Goal: Transaction & Acquisition: Purchase product/service

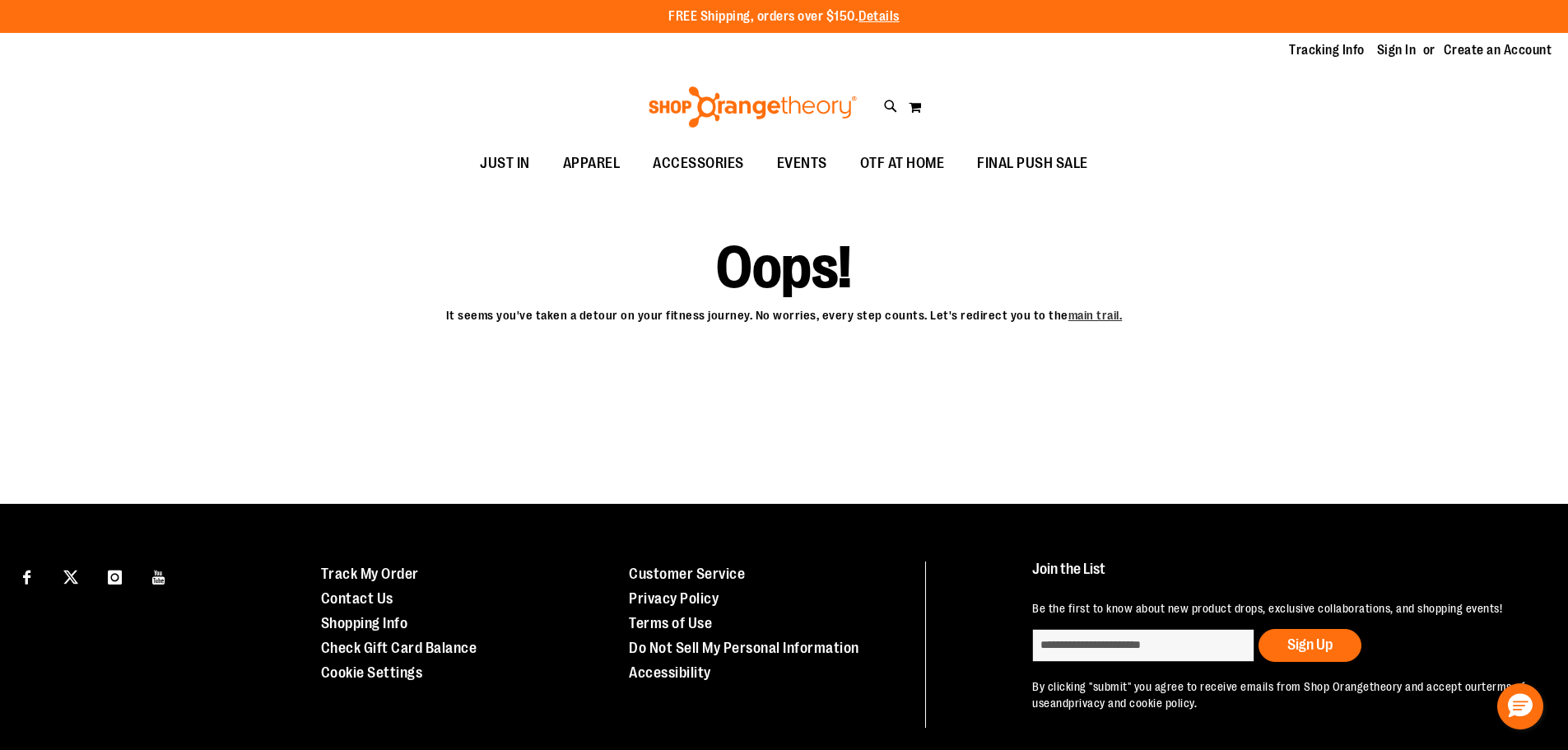
click at [729, 121] on img at bounding box center [752, 107] width 213 height 41
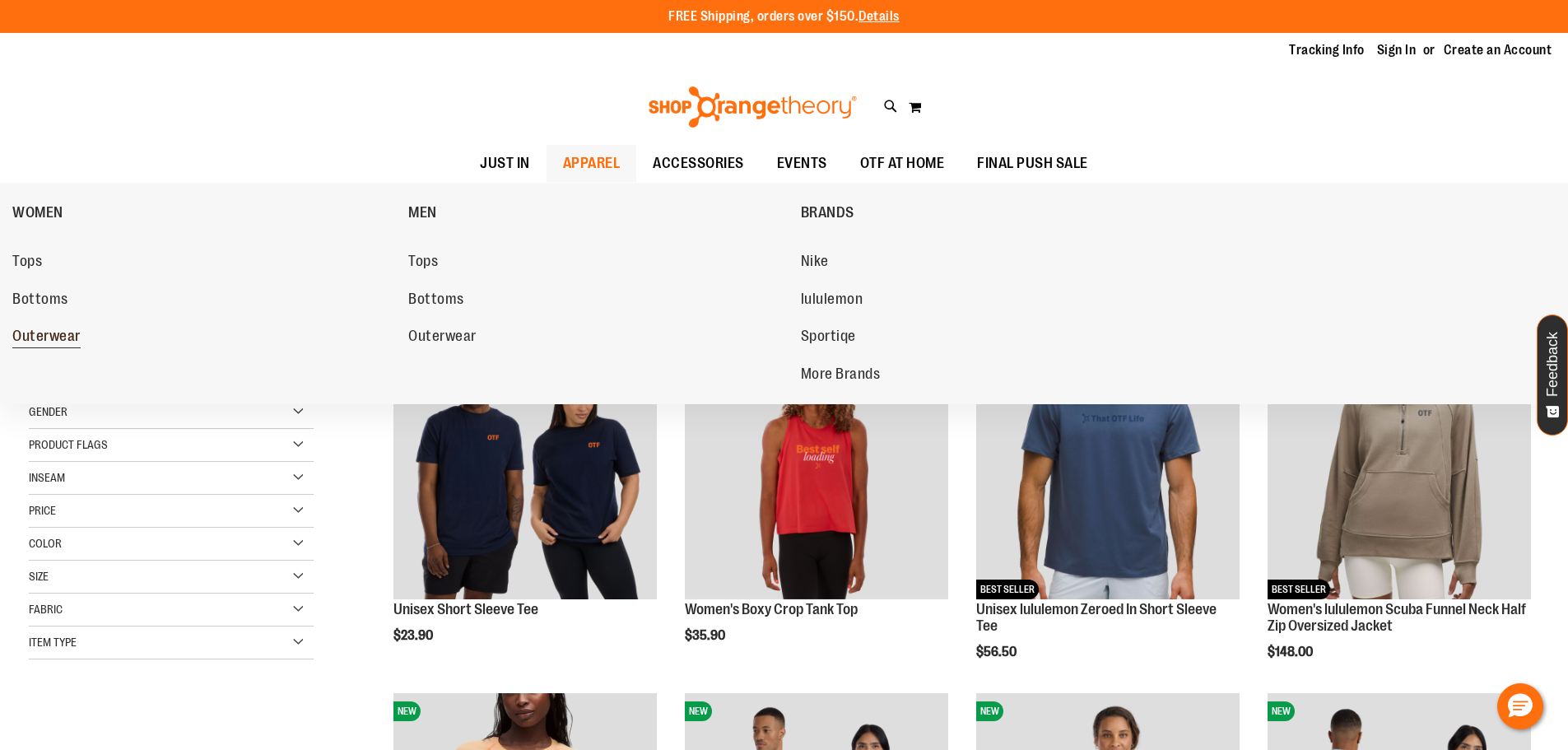
click at [35, 336] on span "Outerwear" at bounding box center [46, 337] width 68 height 20
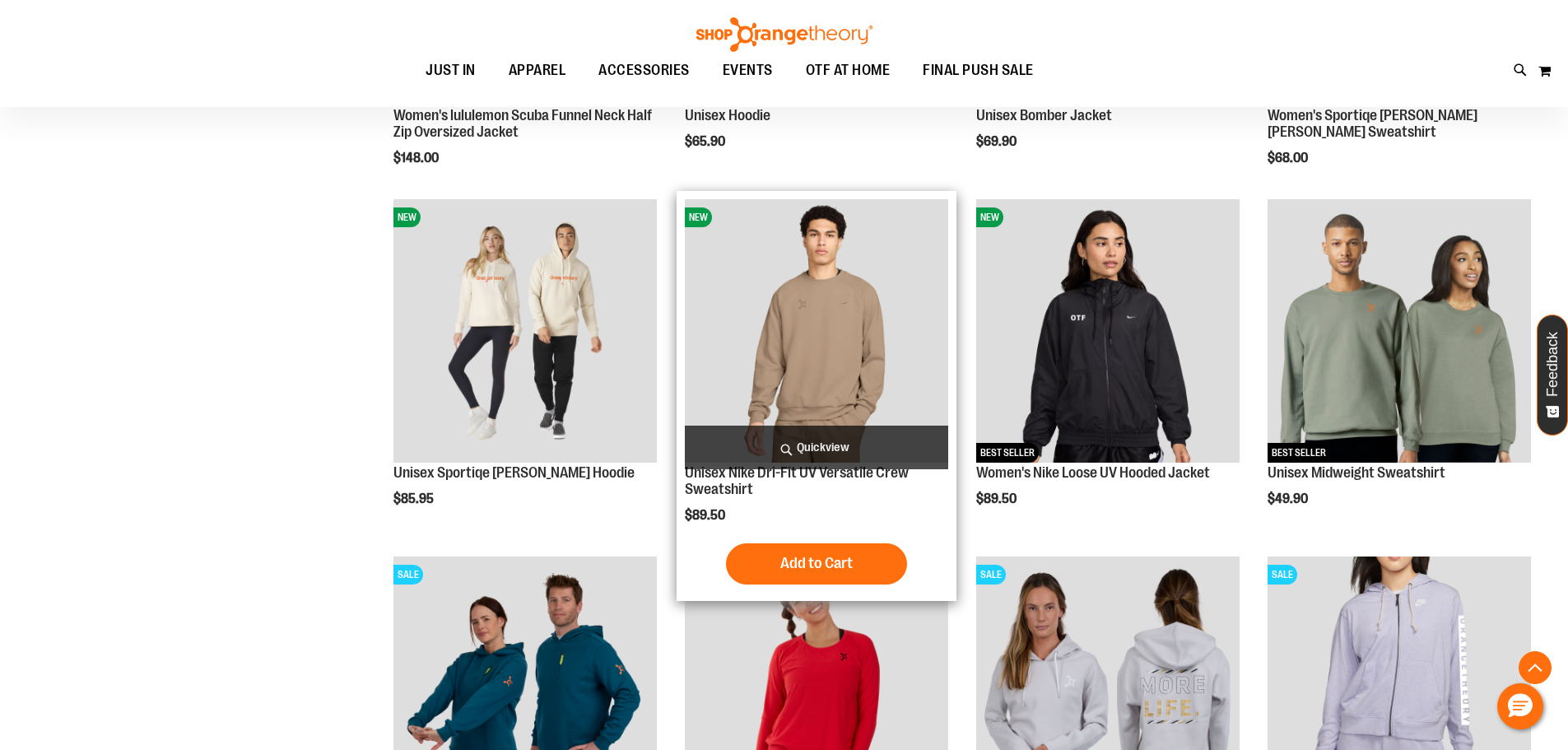
scroll to position [1063, 0]
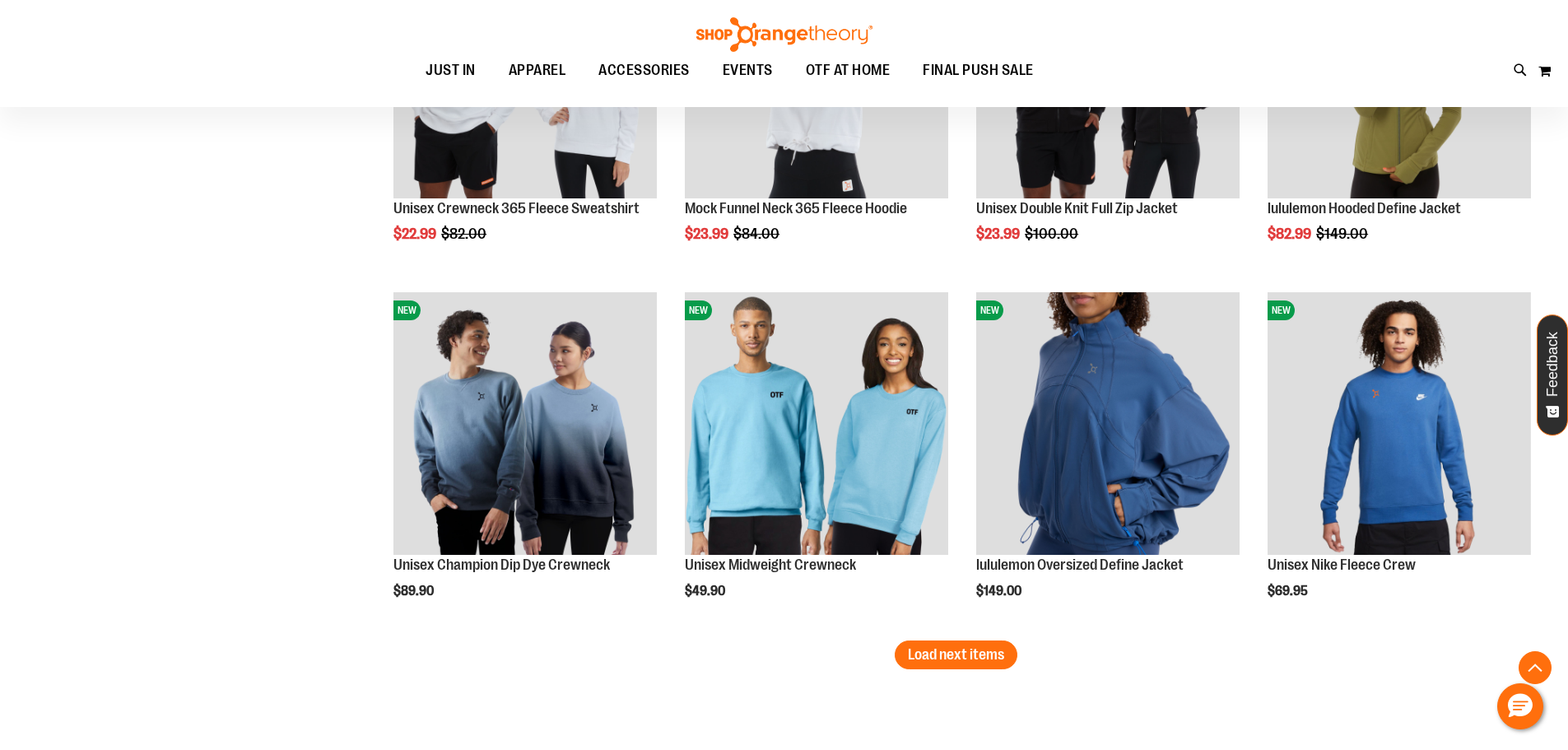
scroll to position [3120, 0]
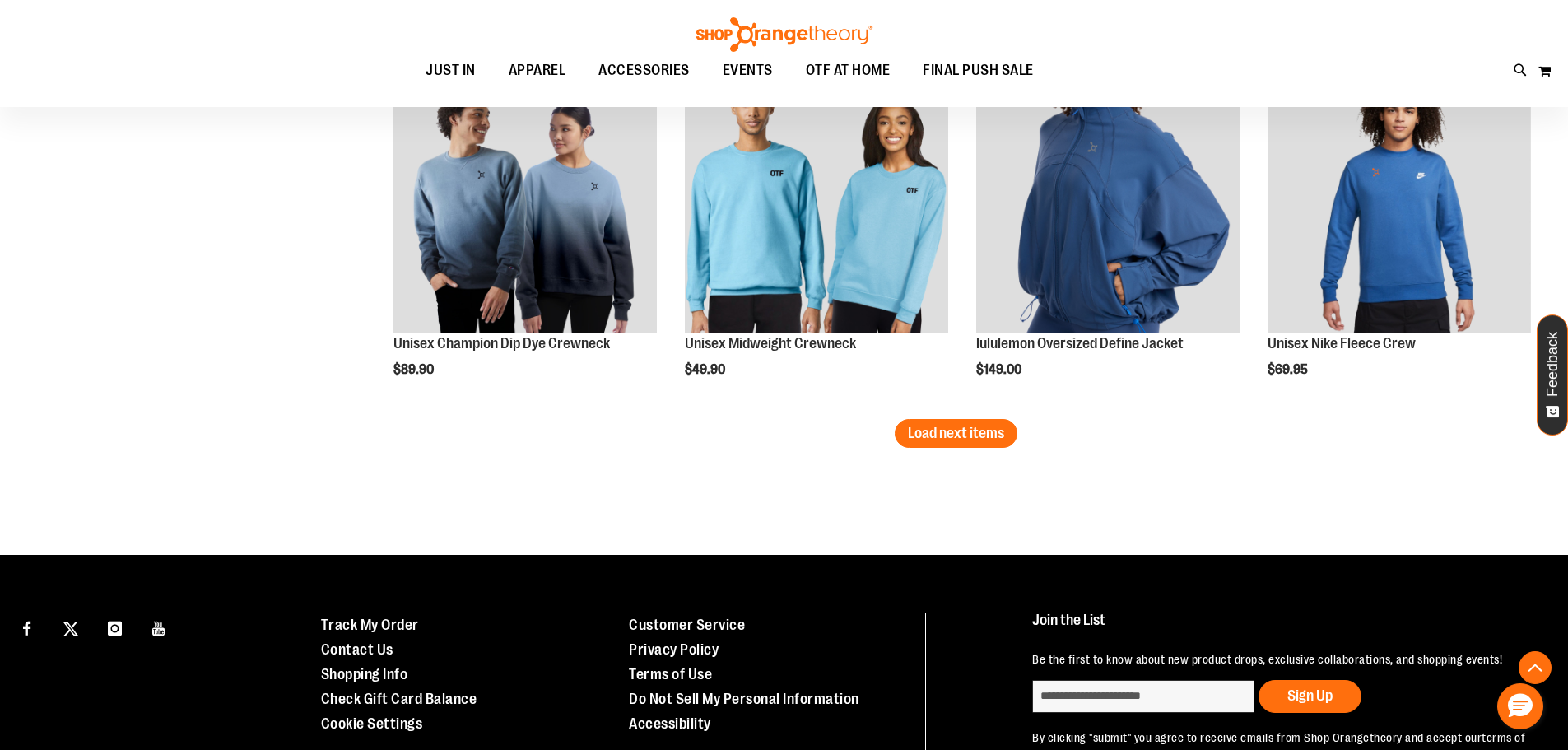
click at [979, 441] on span "Load next items" at bounding box center [956, 433] width 96 height 17
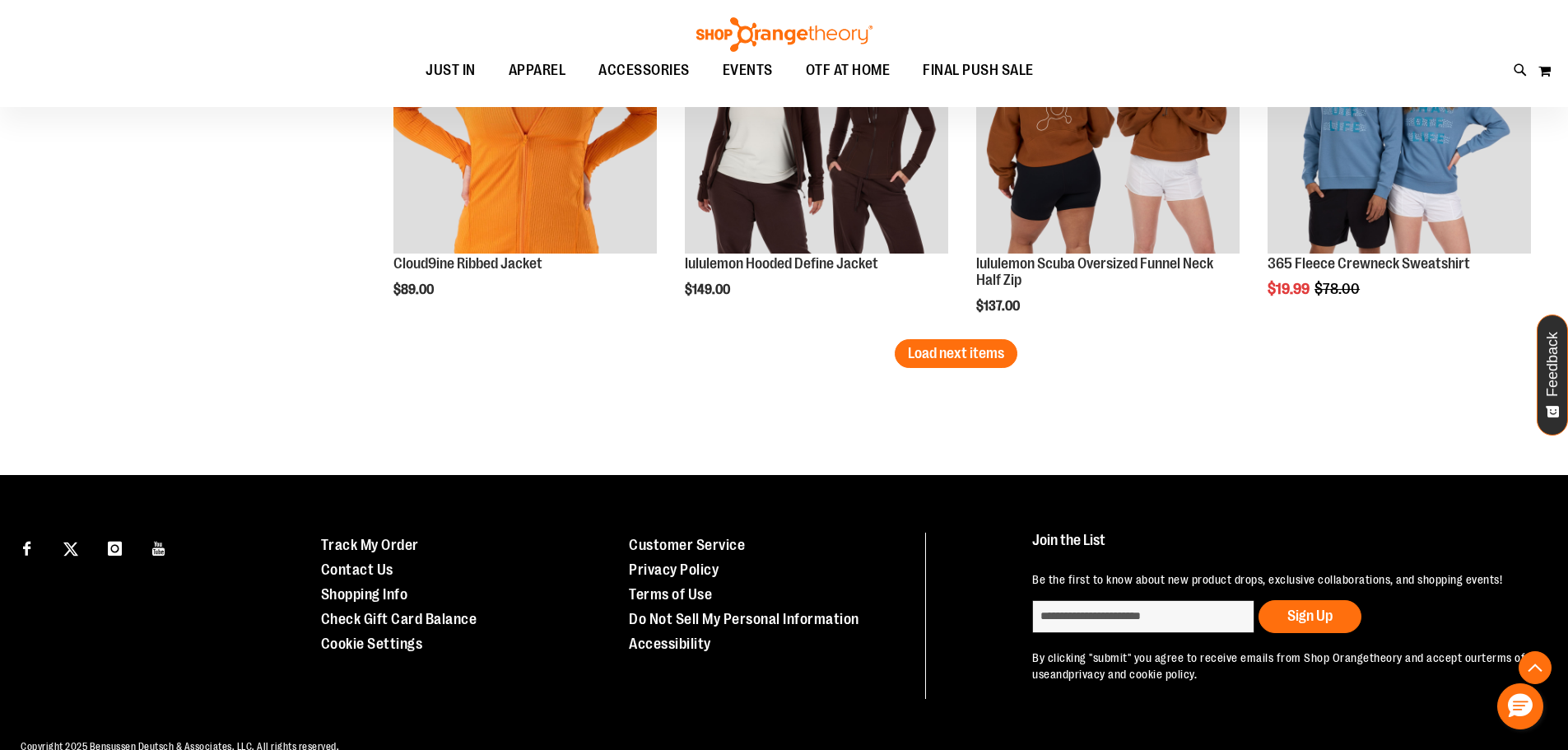
scroll to position [4272, 0]
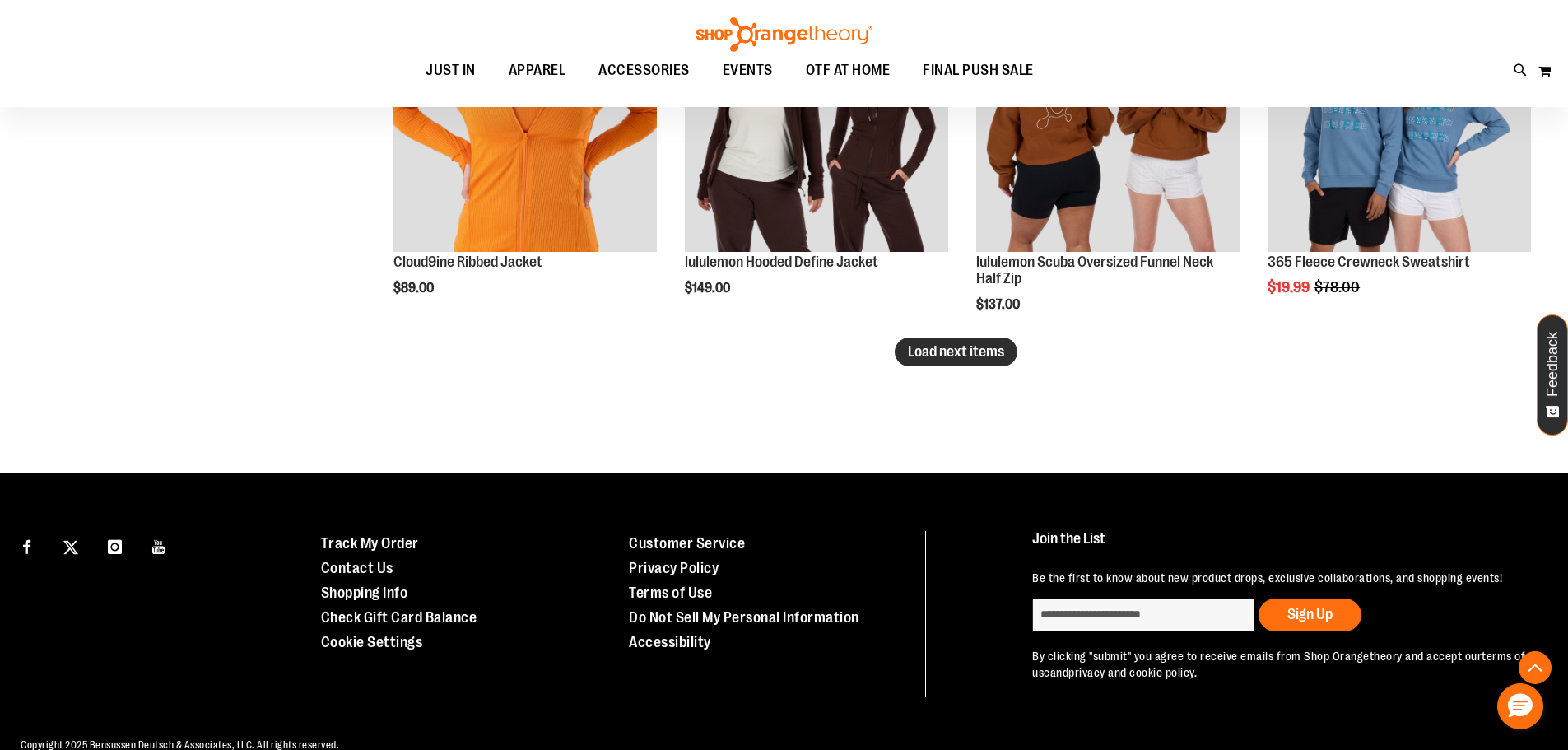
click at [997, 361] on button "Load next items" at bounding box center [956, 351] width 123 height 29
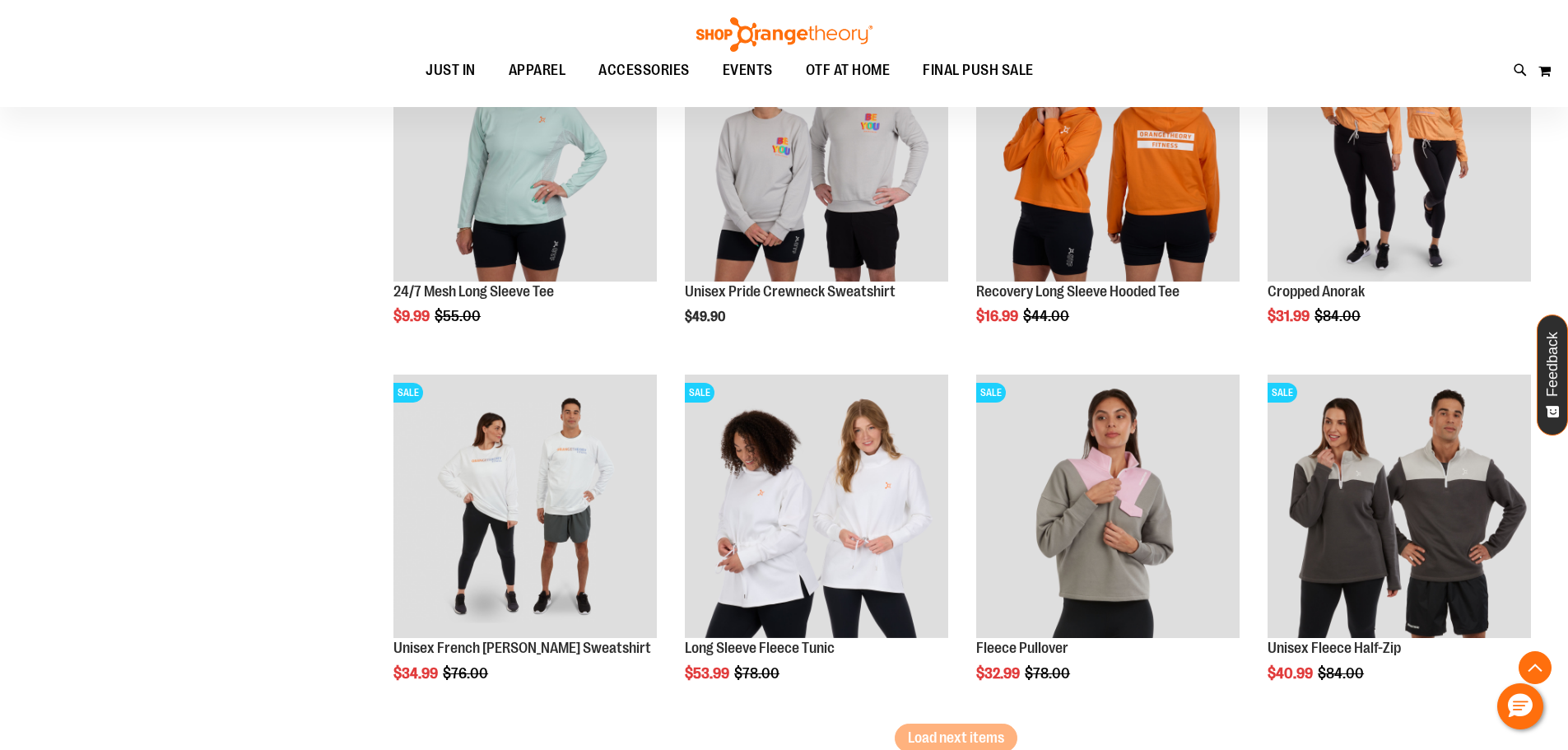
scroll to position [5177, 0]
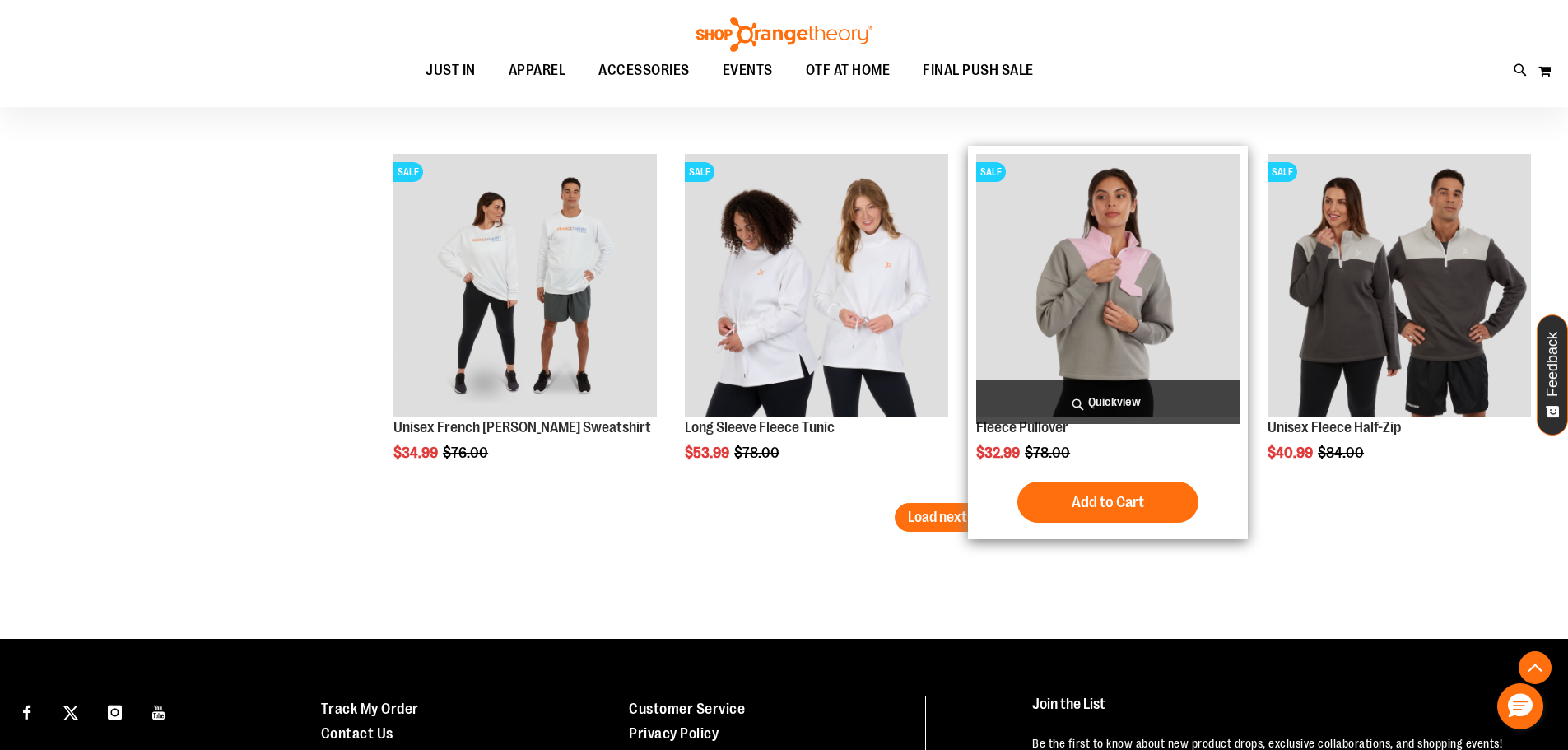
click at [1154, 337] on img "product" at bounding box center [1108, 286] width 264 height 264
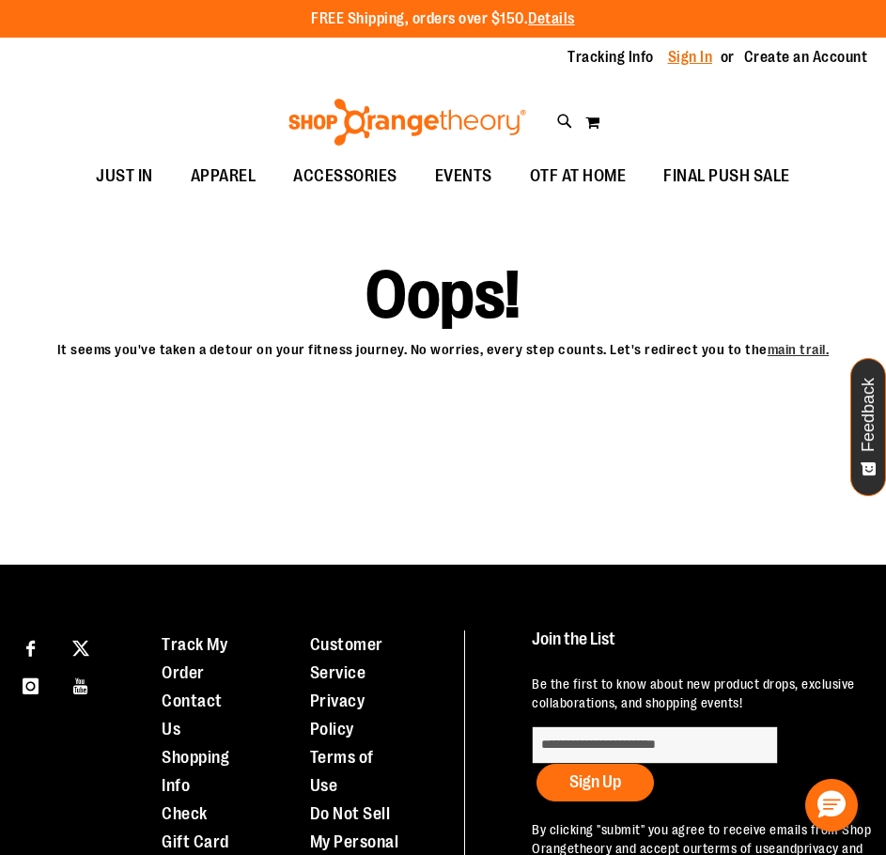
click at [700, 52] on link "Sign In" at bounding box center [690, 57] width 45 height 21
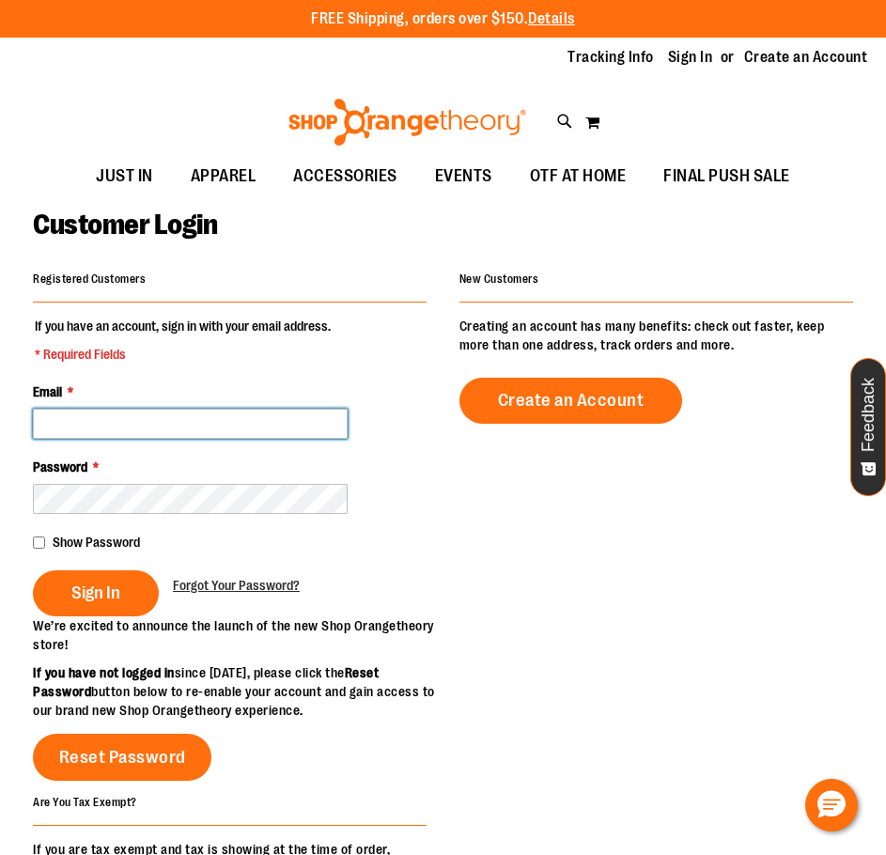
click at [156, 424] on input "Email *" at bounding box center [190, 424] width 315 height 30
click at [156, 425] on input "Email *" at bounding box center [190, 424] width 315 height 30
type input "******"
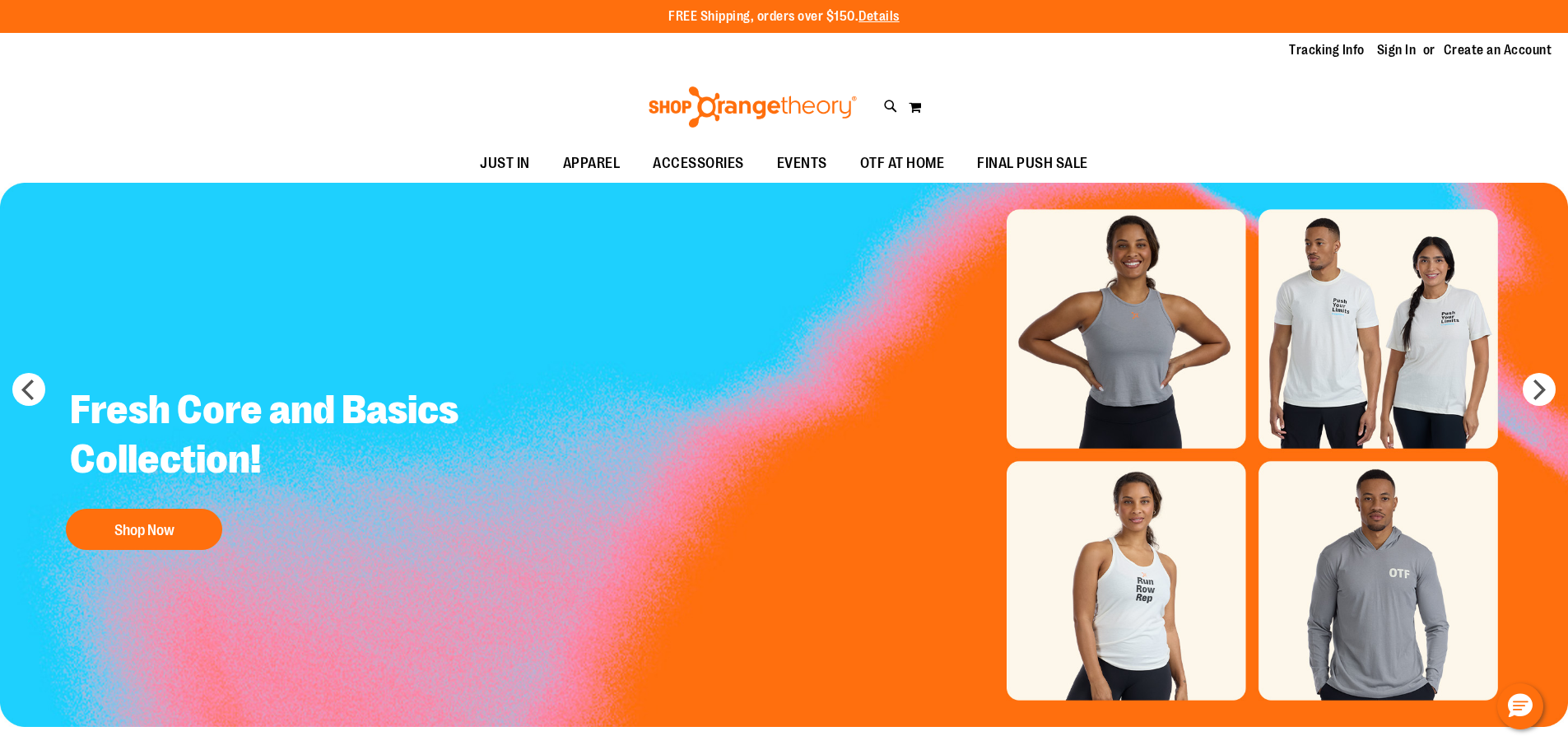
click at [1394, 38] on div "Tracking Info Sign In Return to Procurement Create an Account" at bounding box center [784, 51] width 1568 height 35
click at [1394, 44] on link "Sign In" at bounding box center [1396, 50] width 39 height 18
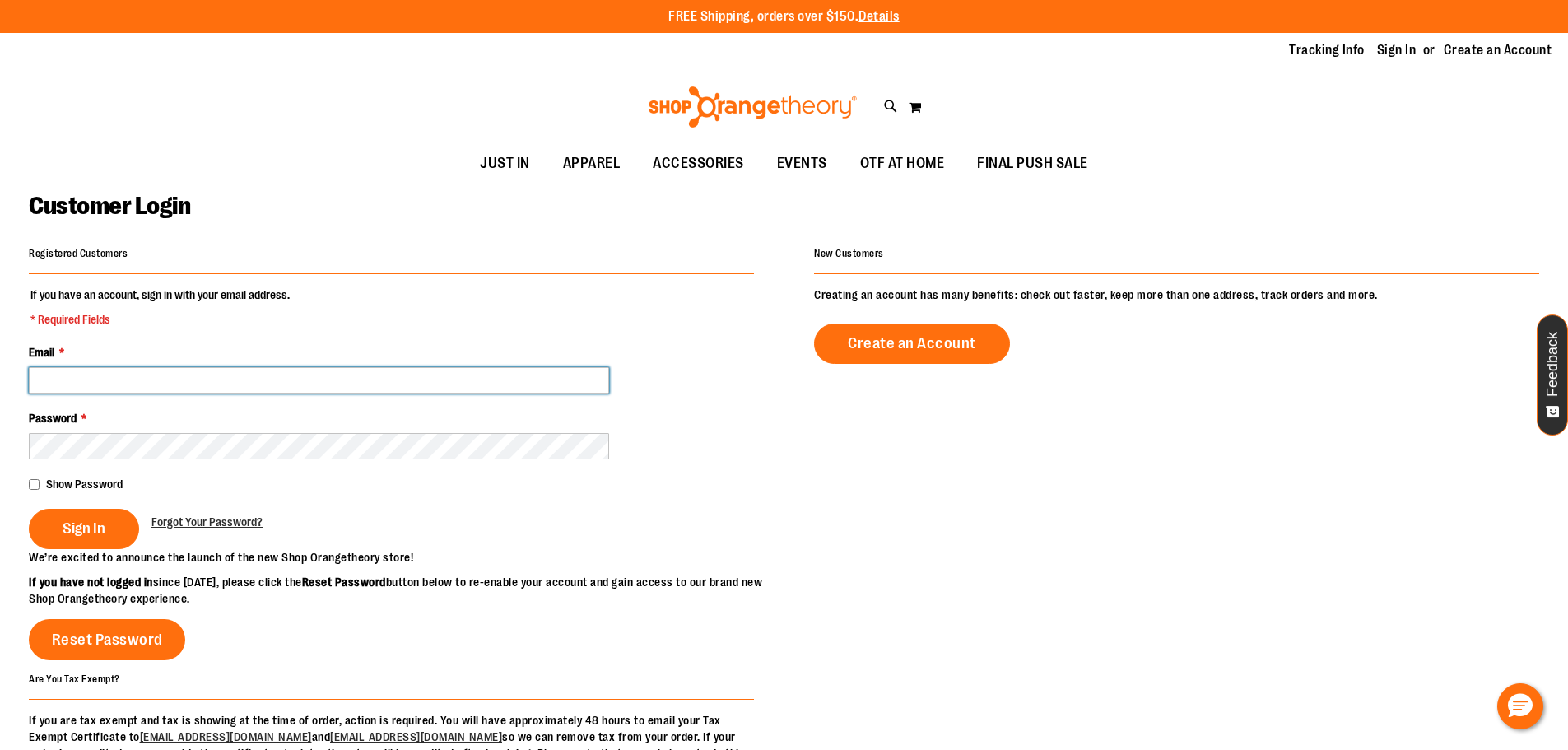
drag, startPoint x: 53, startPoint y: 375, endPoint x: 47, endPoint y: 366, distance: 10.8
click at [47, 367] on input "Email *" at bounding box center [319, 380] width 580 height 26
paste input "**********"
type input "**********"
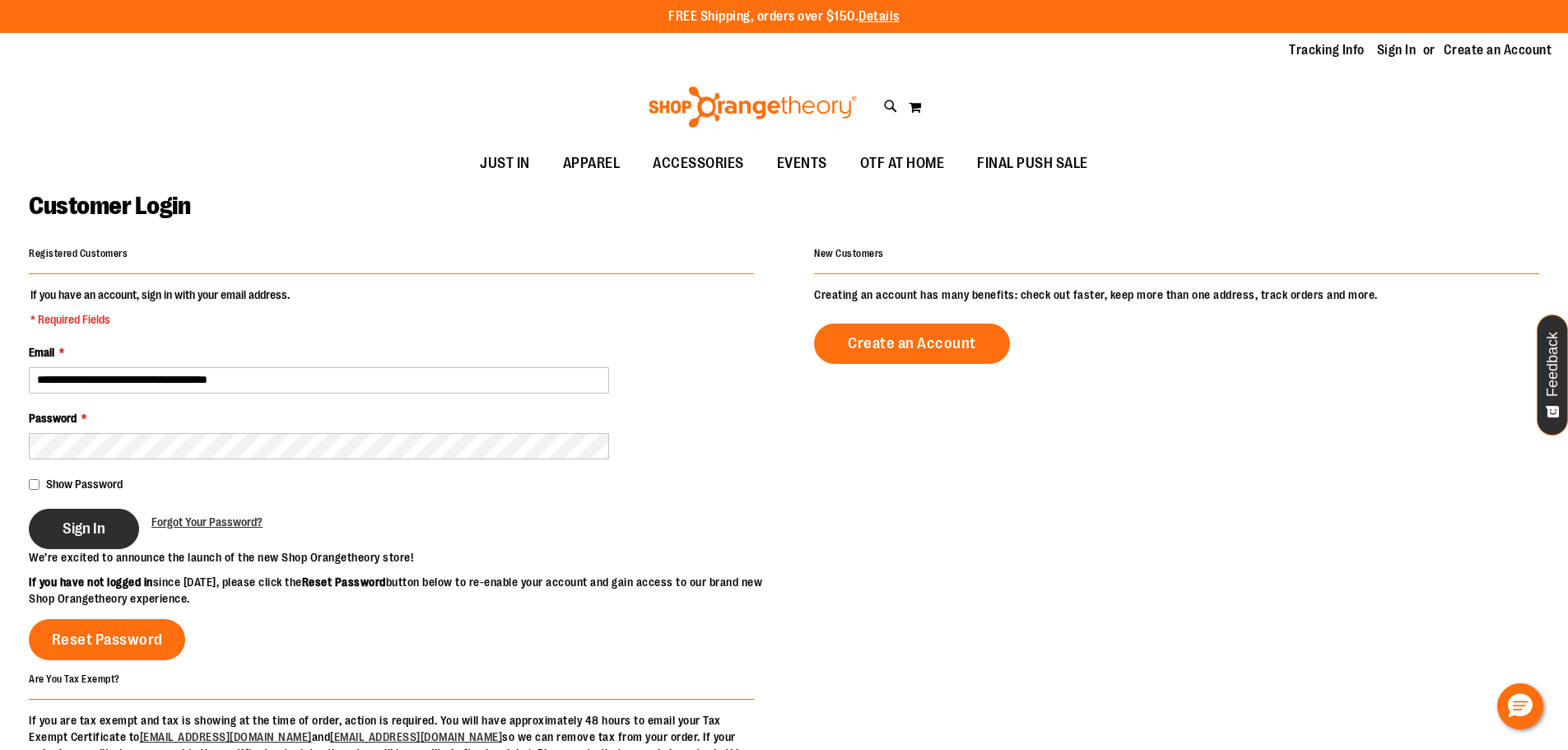
click at [73, 528] on span "Sign In" at bounding box center [83, 528] width 43 height 18
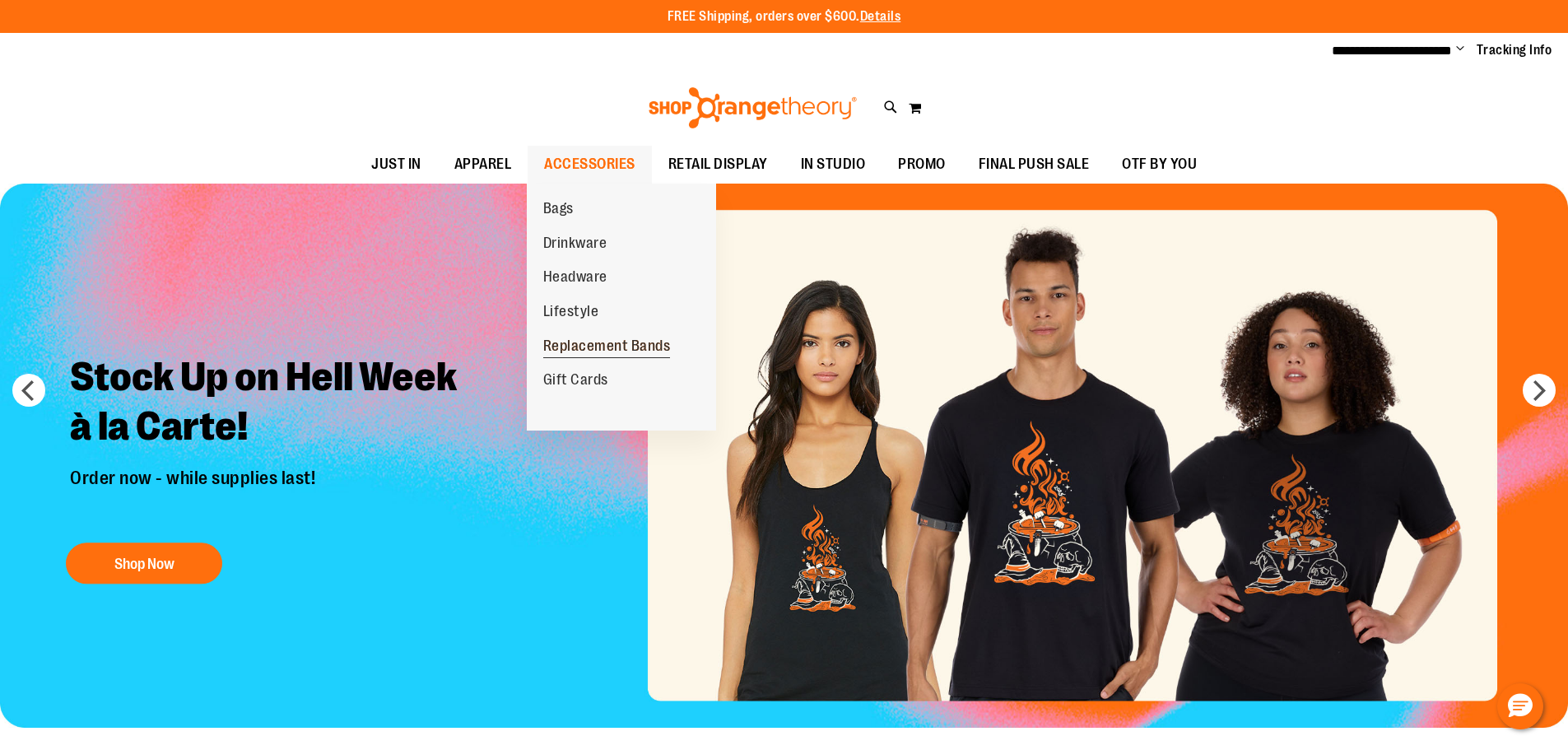
click at [598, 343] on span "Replacement Bands" at bounding box center [607, 347] width 128 height 20
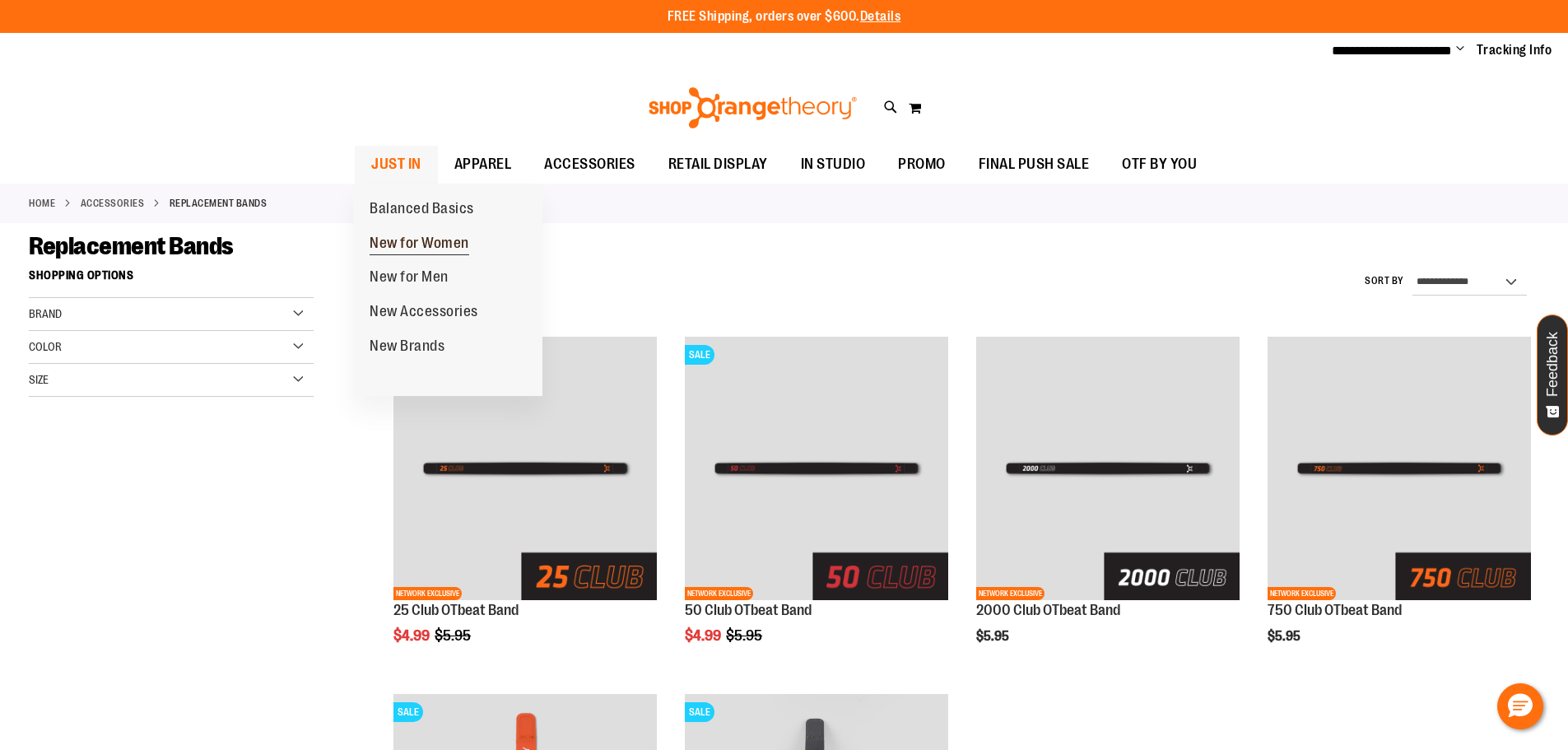
click at [396, 247] on span "New for Women" at bounding box center [420, 244] width 100 height 20
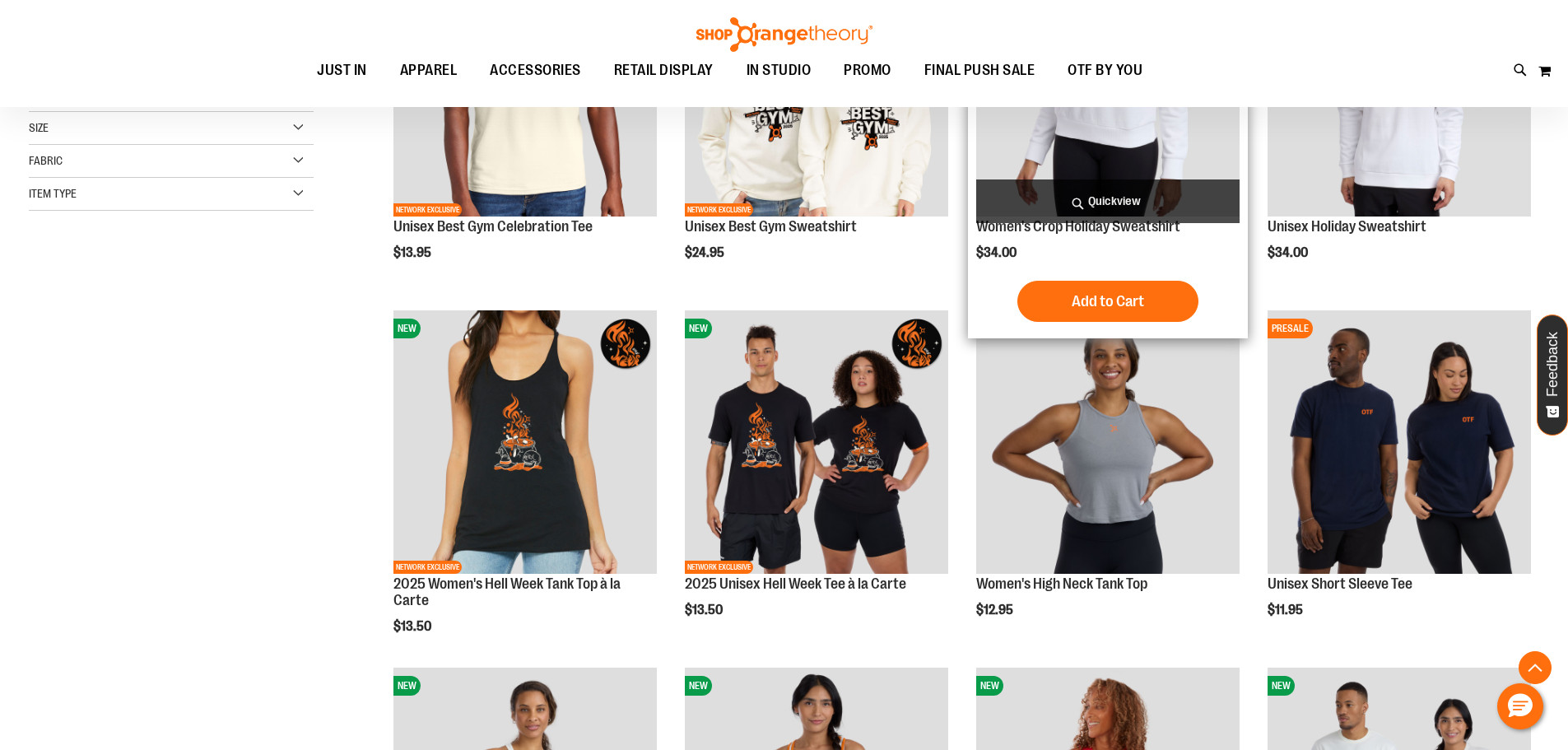
scroll to position [411, 0]
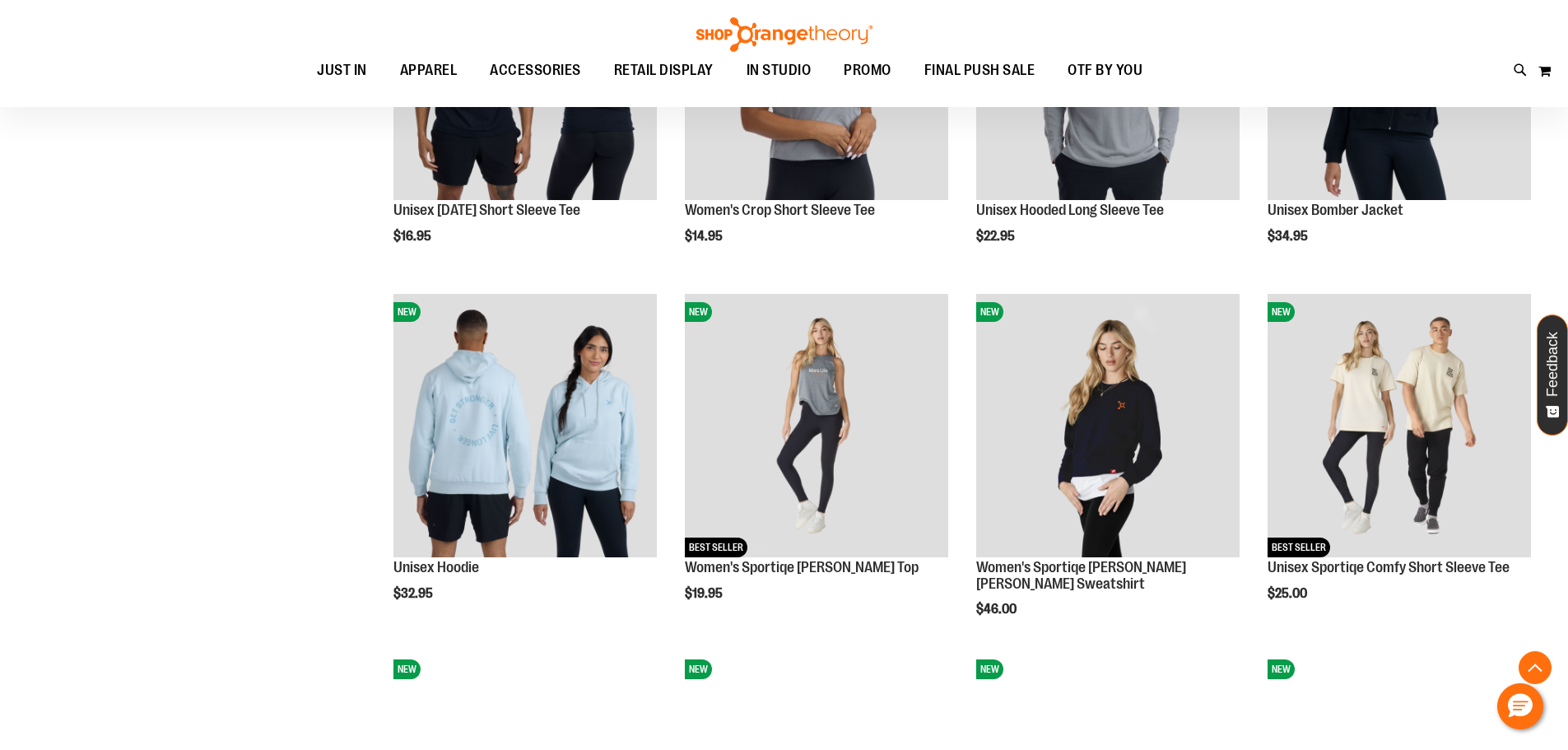
scroll to position [1481, 0]
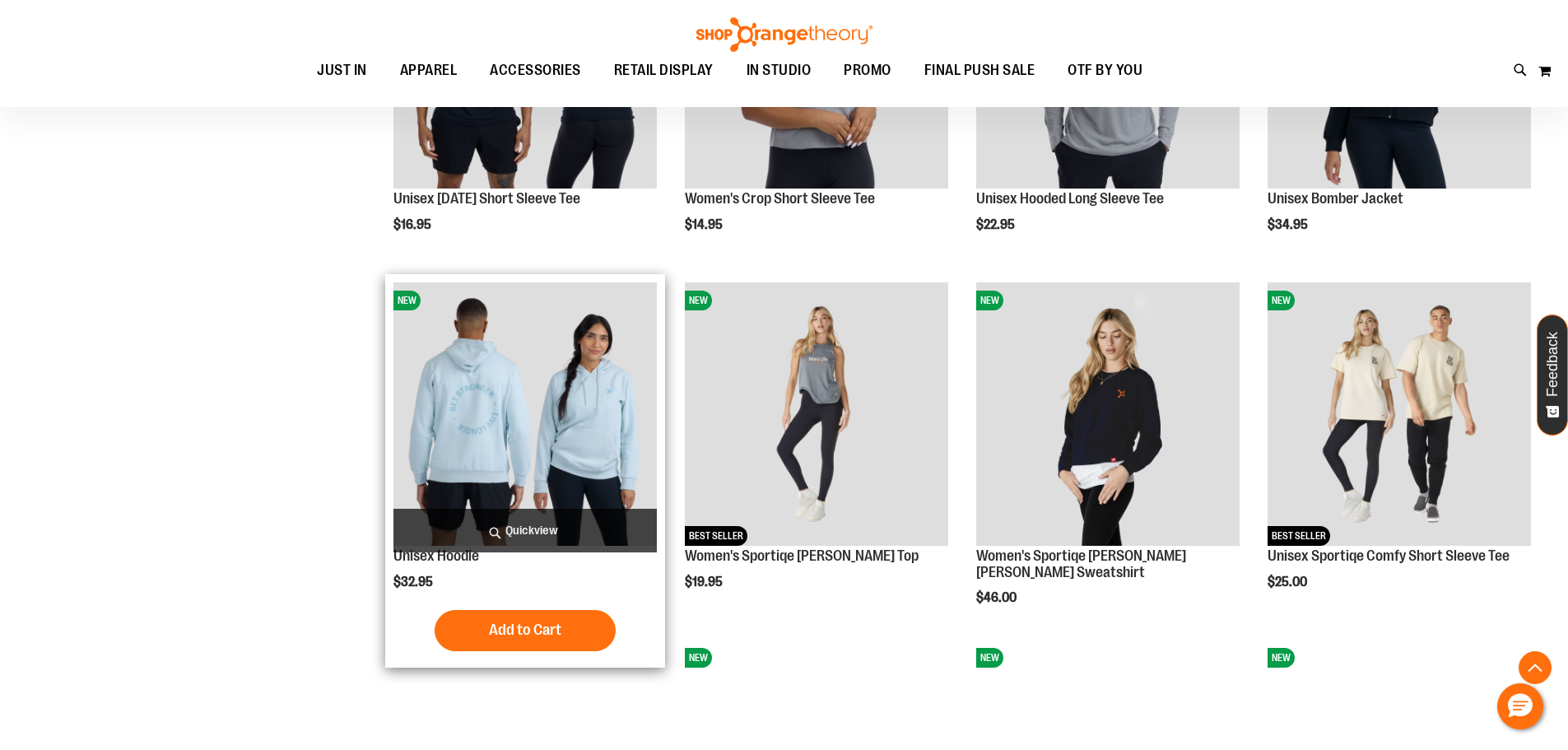
click at [531, 450] on img "product" at bounding box center [525, 414] width 264 height 264
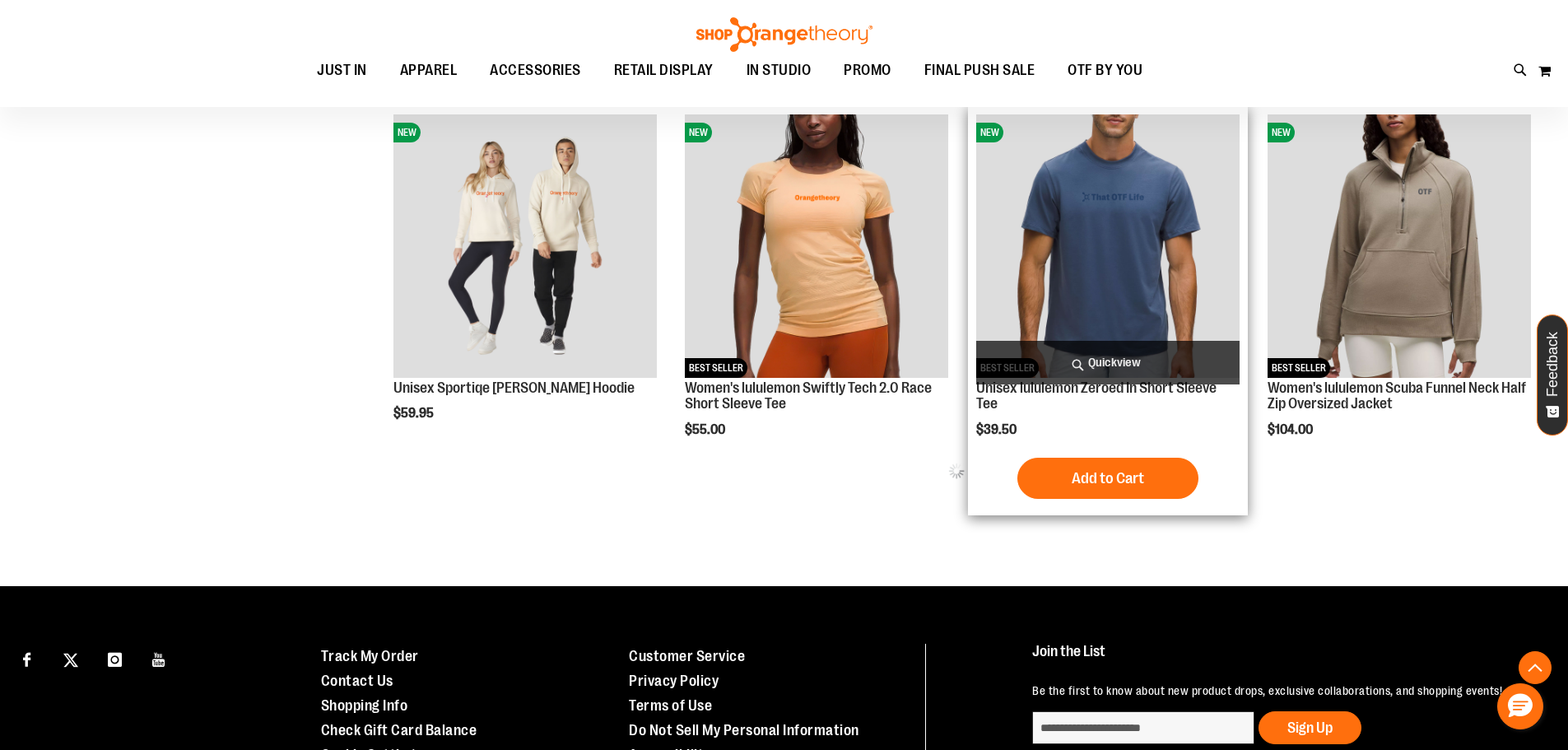
scroll to position [709, 0]
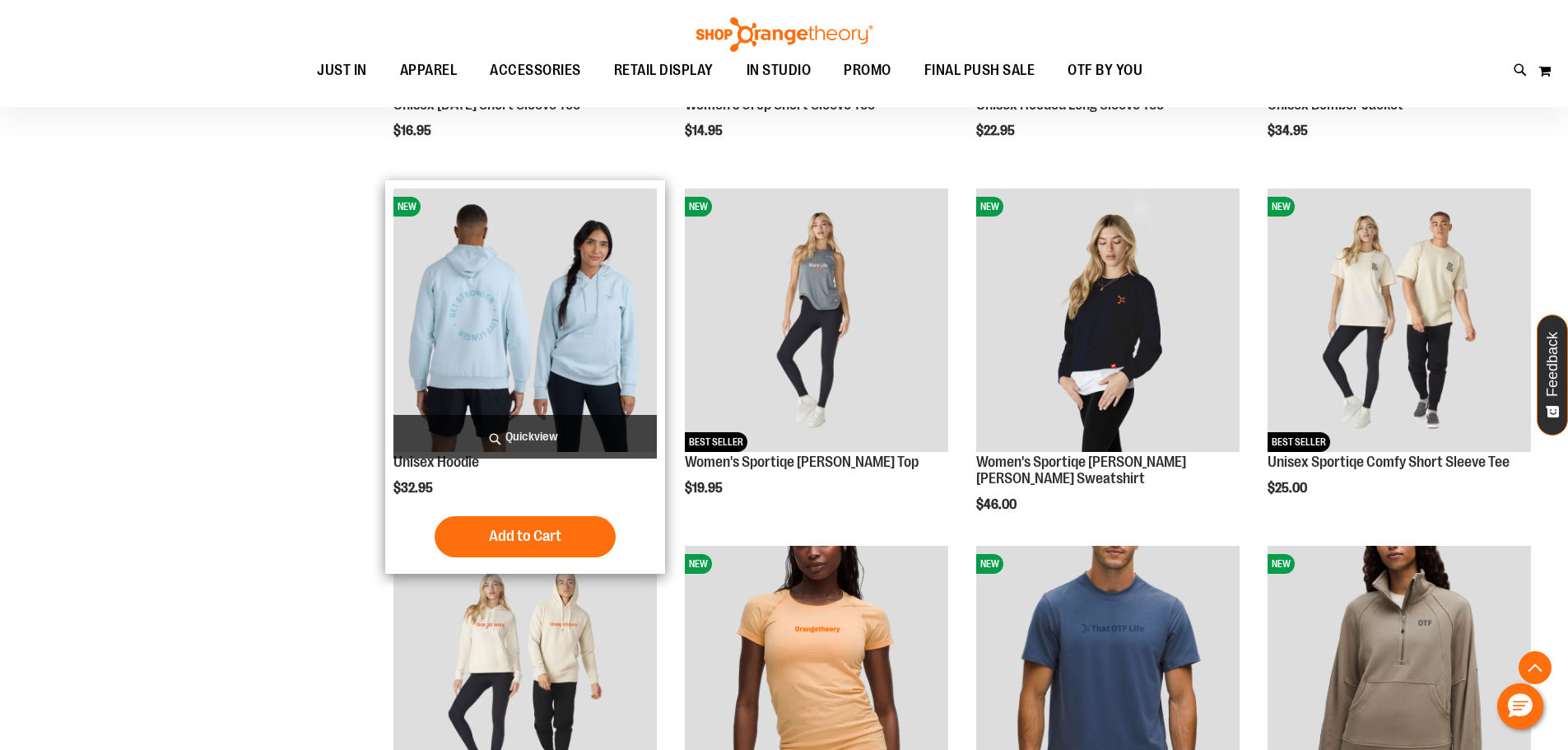
scroll to position [544, 0]
click at [575, 346] on img "product" at bounding box center [525, 321] width 264 height 264
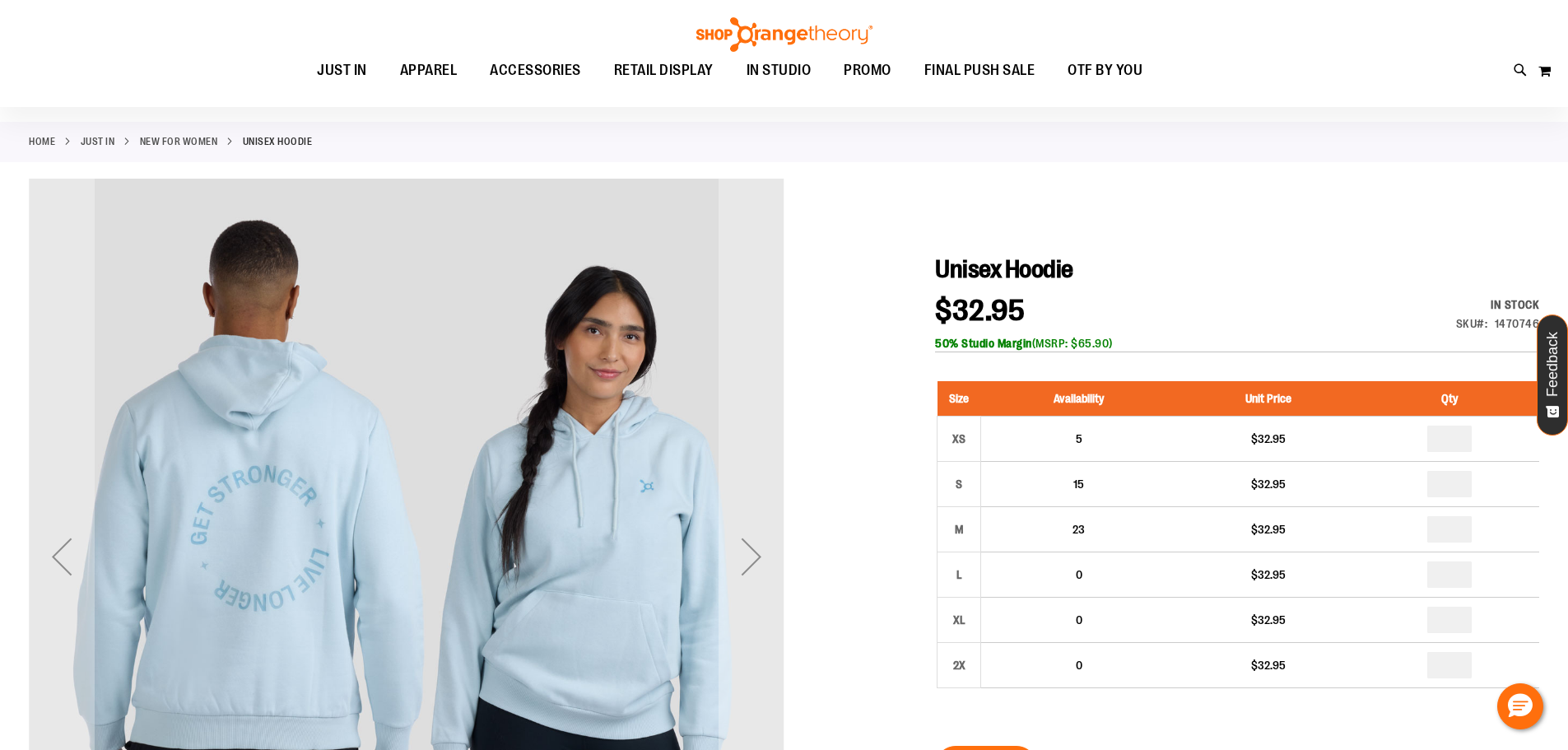
scroll to position [164, 0]
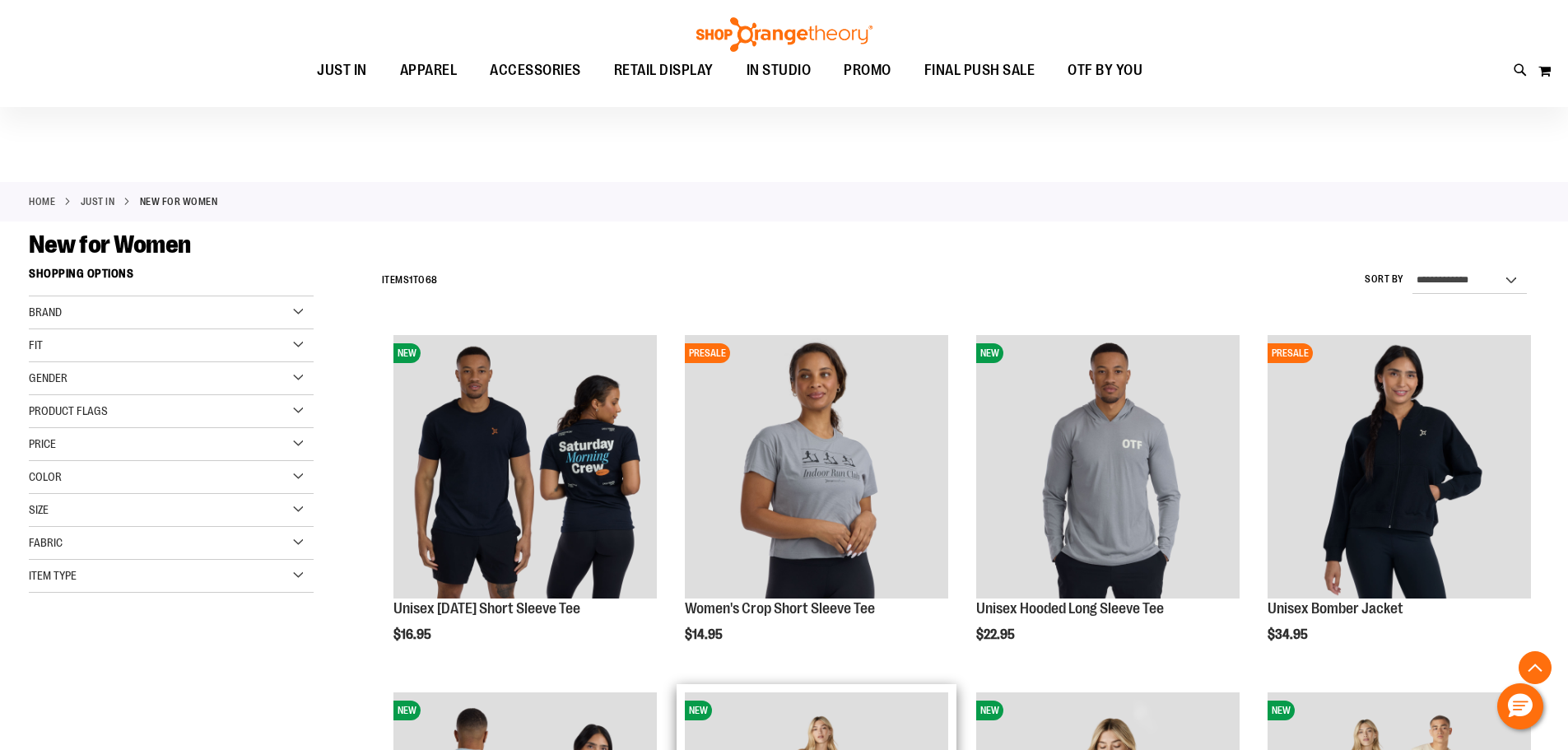
scroll to position [441, 0]
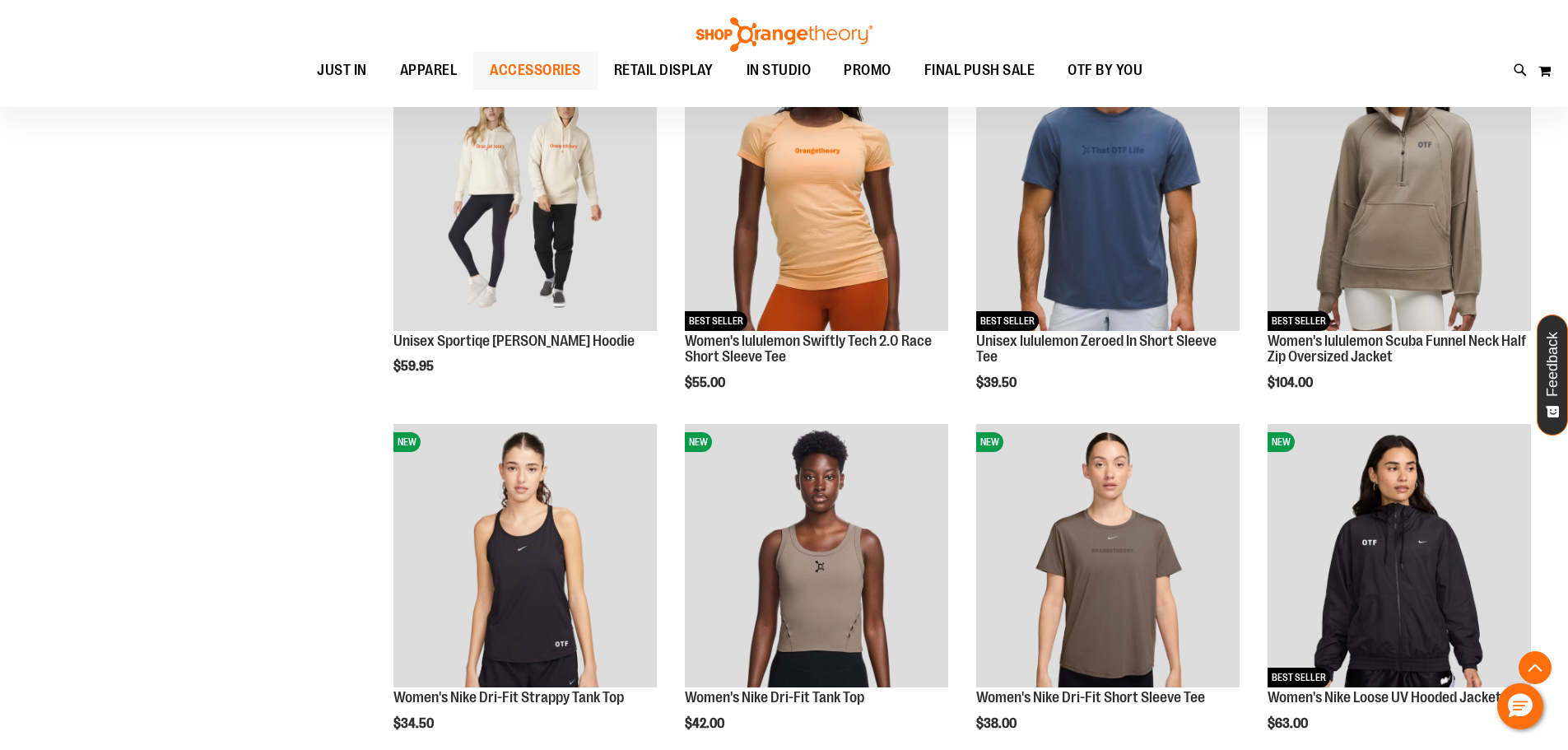
scroll to position [770, 0]
